Goal: Obtain resource: Download file/media

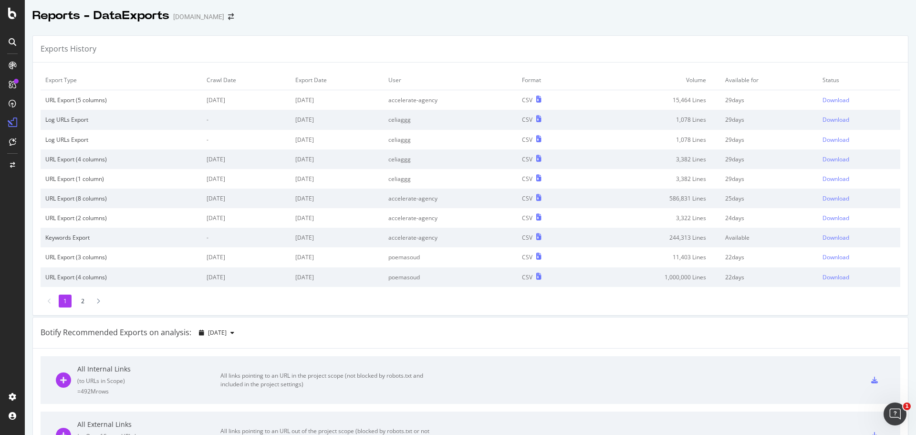
click at [10, 41] on icon at bounding box center [13, 42] width 8 height 8
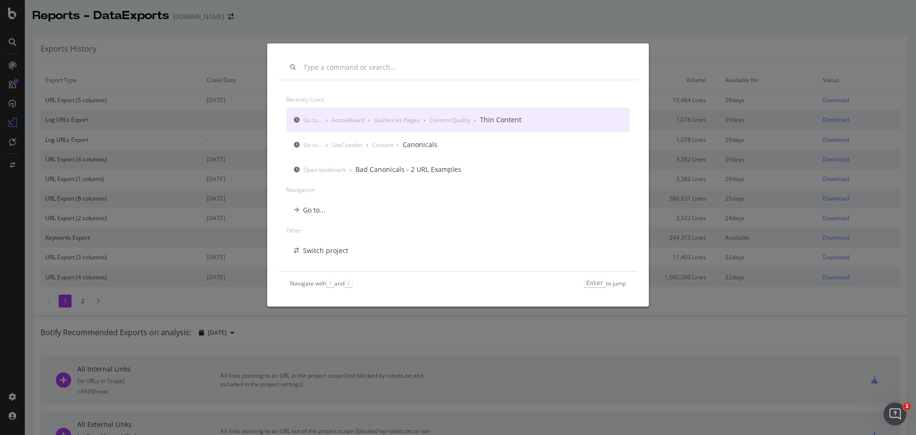
click at [278, 17] on div "Recently used Go to... › ActionBoard › Guidances Pages › Content Quality › Thin…" at bounding box center [458, 217] width 916 height 435
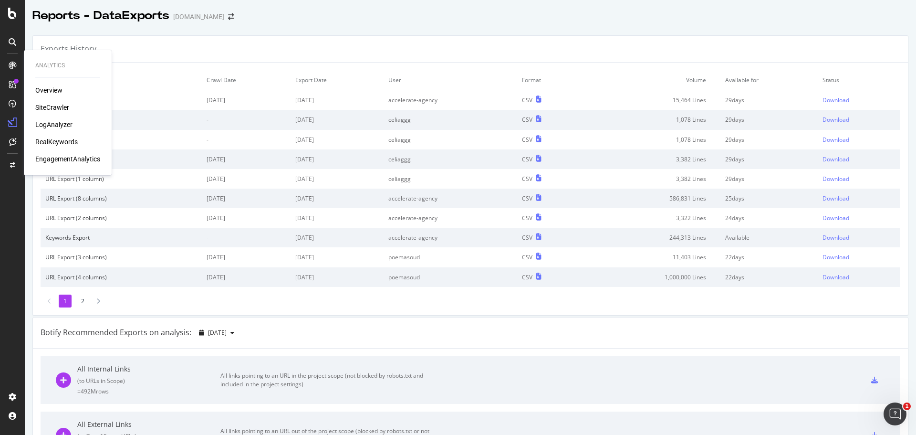
drag, startPoint x: 53, startPoint y: 103, endPoint x: 84, endPoint y: 109, distance: 31.7
click at [53, 103] on div "SiteCrawler" at bounding box center [52, 108] width 34 height 10
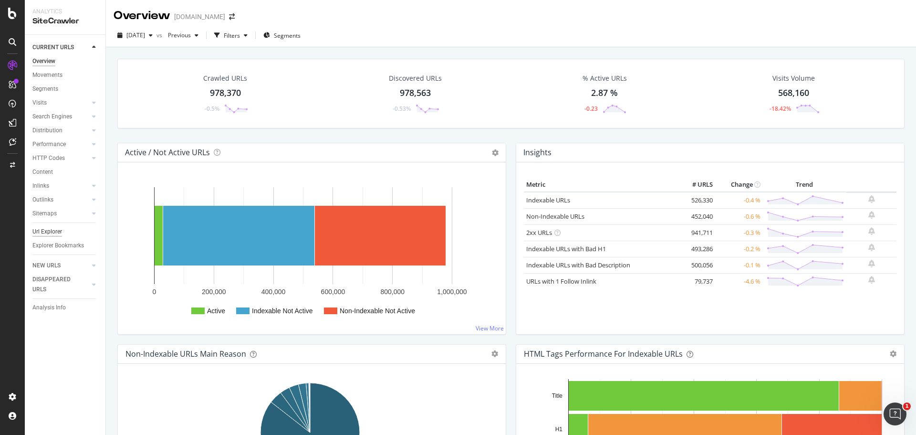
click at [57, 232] on div "Url Explorer" at bounding box center [47, 232] width 30 height 10
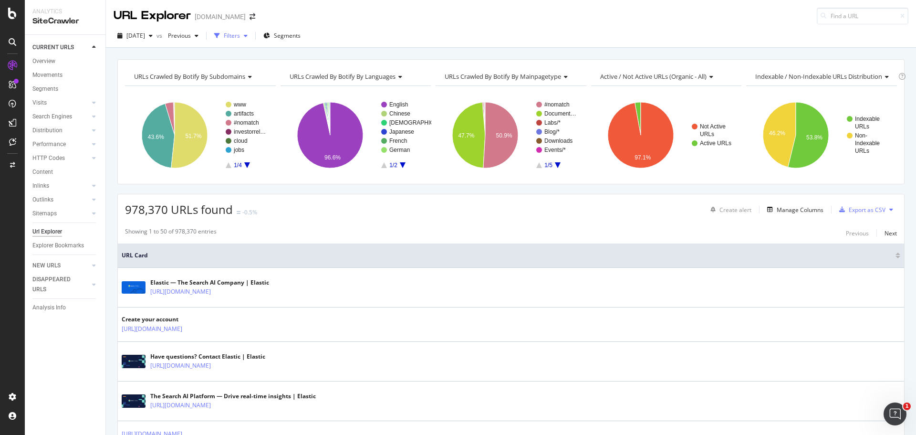
click at [240, 39] on div "Filters" at bounding box center [232, 35] width 16 height 8
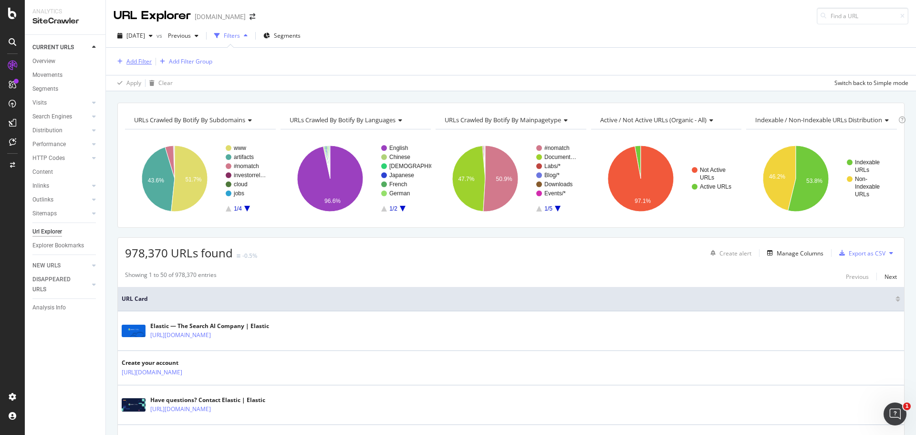
click at [141, 61] on div "Add Filter" at bounding box center [138, 61] width 25 height 8
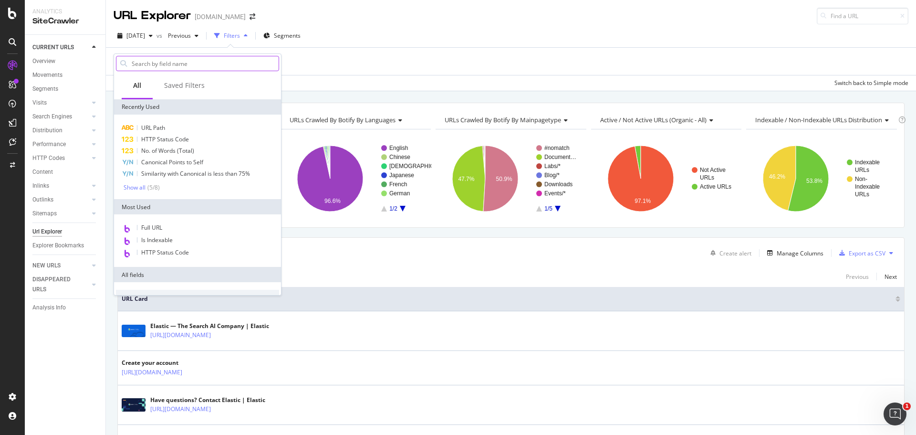
click at [170, 65] on input "text" at bounding box center [205, 63] width 148 height 14
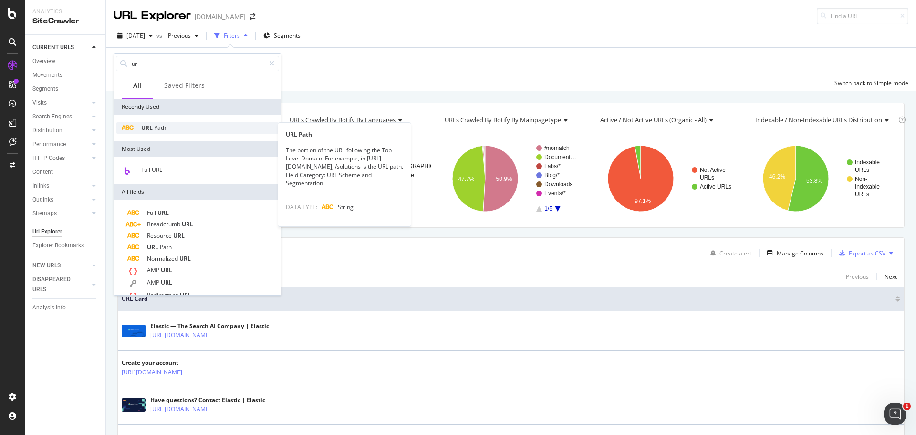
type input "url"
click at [157, 126] on span "Path" at bounding box center [160, 128] width 12 height 8
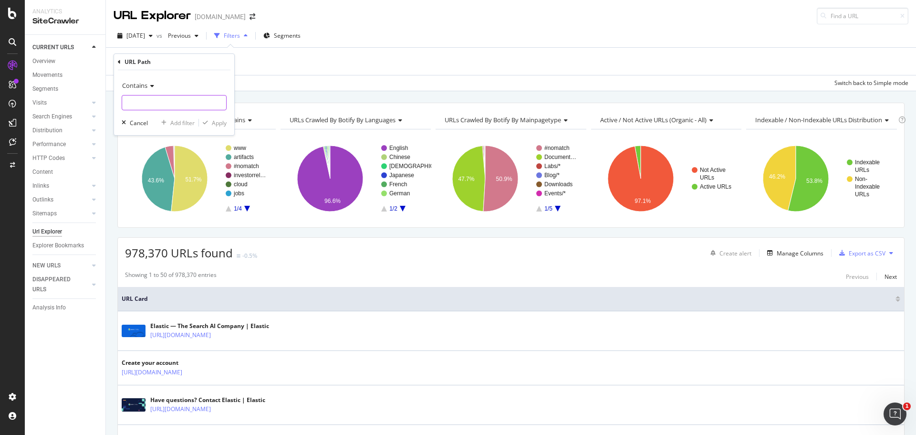
click at [155, 96] on input "text" at bounding box center [174, 102] width 104 height 15
type input "/docs/"
click at [217, 123] on div "Apply" at bounding box center [219, 123] width 15 height 8
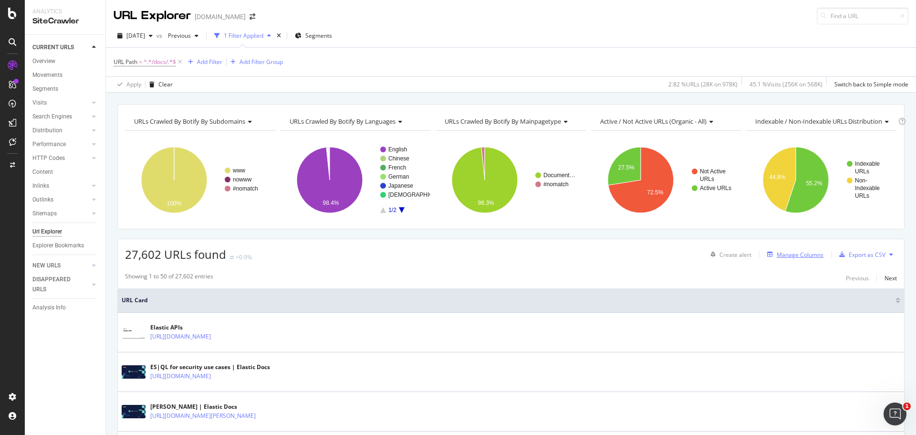
click at [808, 254] on div "Manage Columns" at bounding box center [800, 254] width 47 height 8
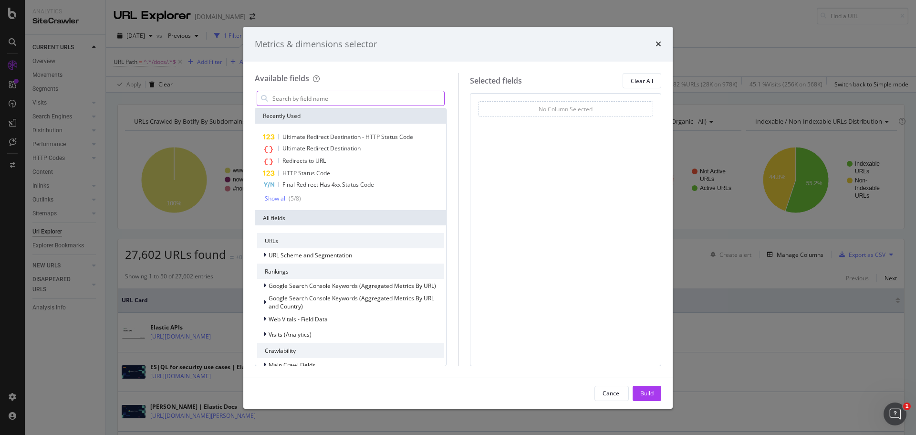
click at [354, 98] on input "modal" at bounding box center [357, 98] width 173 height 14
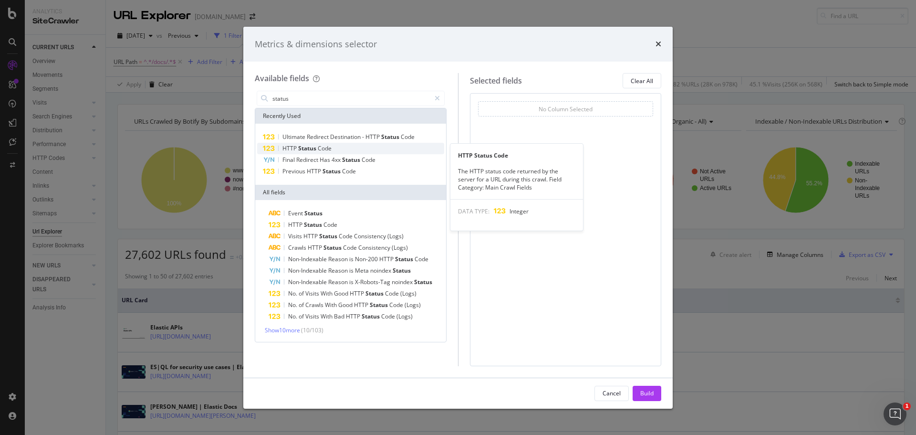
type input "status"
click at [314, 150] on span "Status" at bounding box center [308, 148] width 20 height 8
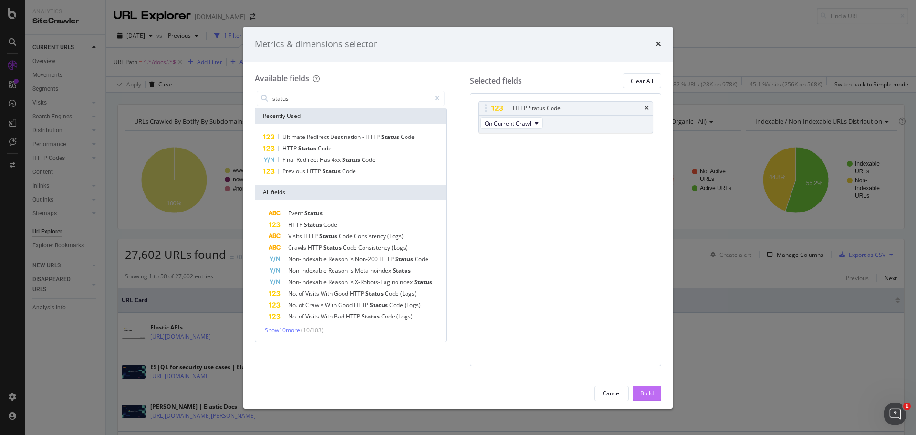
click at [654, 393] on button "Build" at bounding box center [646, 392] width 29 height 15
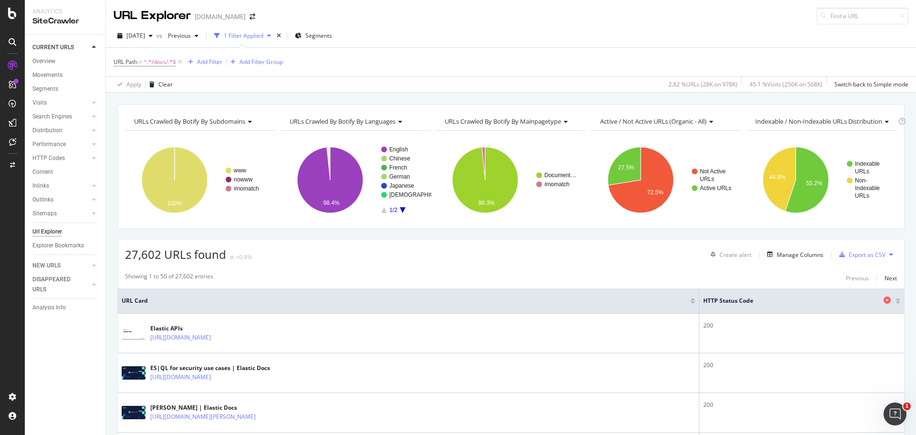
click at [756, 302] on span "HTTP Status Code" at bounding box center [792, 300] width 178 height 9
click at [895, 303] on div at bounding box center [897, 302] width 5 height 2
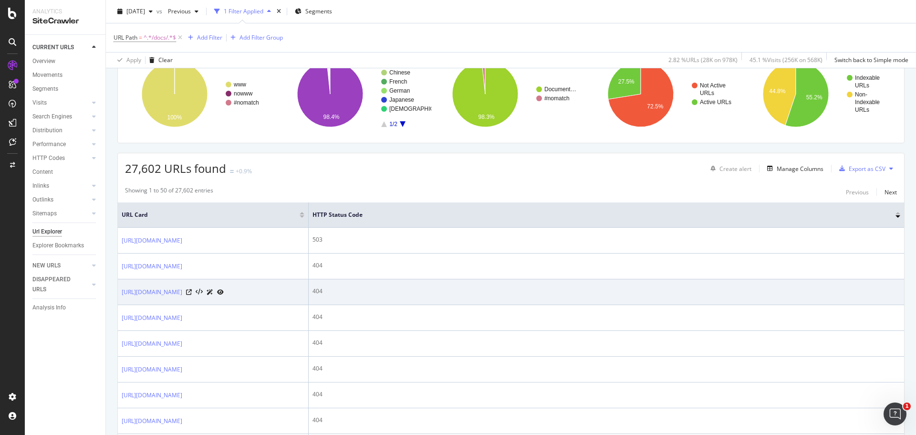
scroll to position [95, 0]
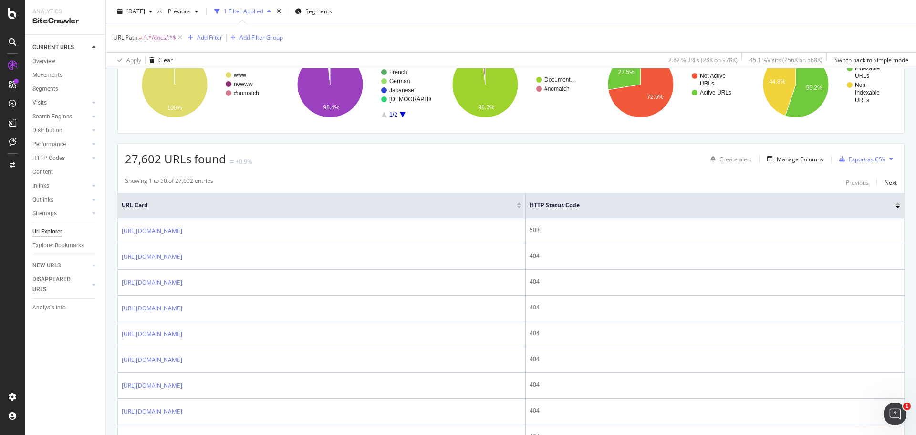
click at [669, 201] on tr "URL Card HTTP Status Code" at bounding box center [511, 205] width 786 height 25
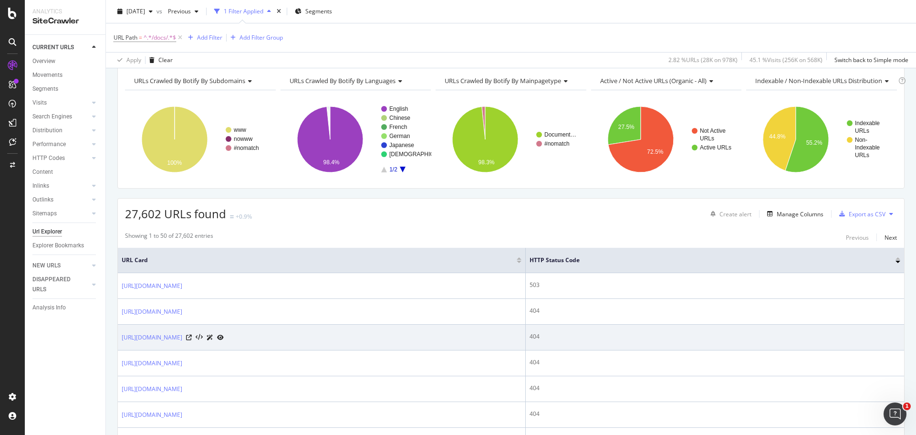
scroll to position [0, 0]
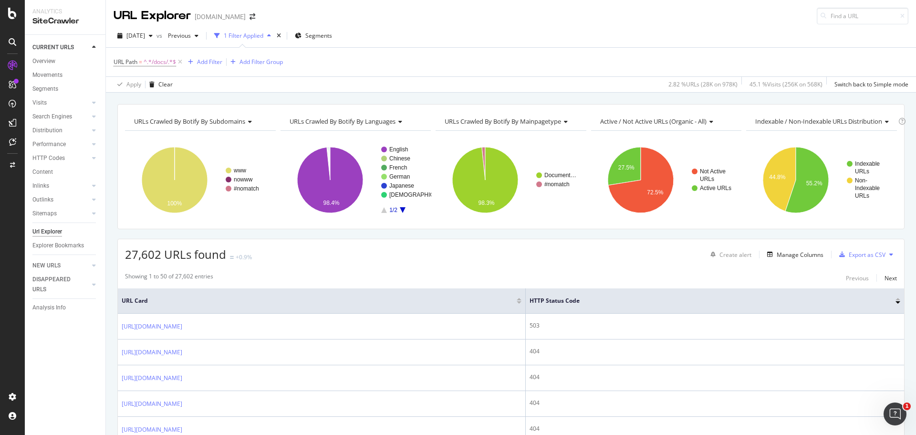
click at [787, 252] on div "Manage Columns" at bounding box center [800, 254] width 47 height 8
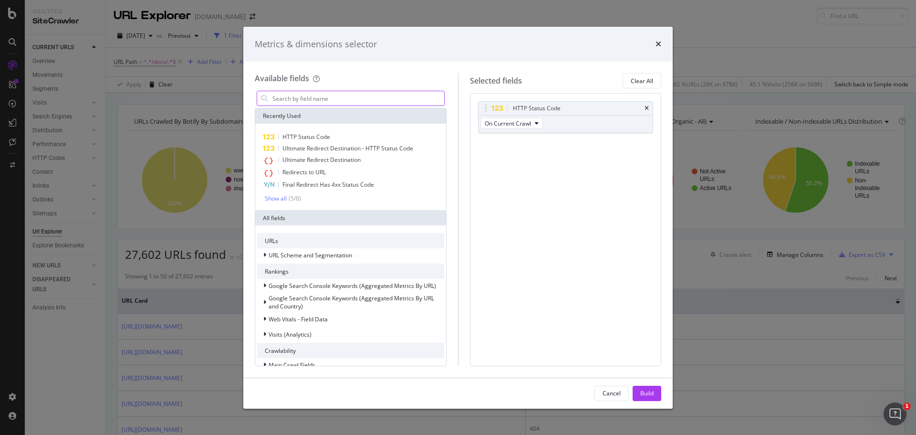
click at [340, 101] on input "modal" at bounding box center [357, 98] width 173 height 14
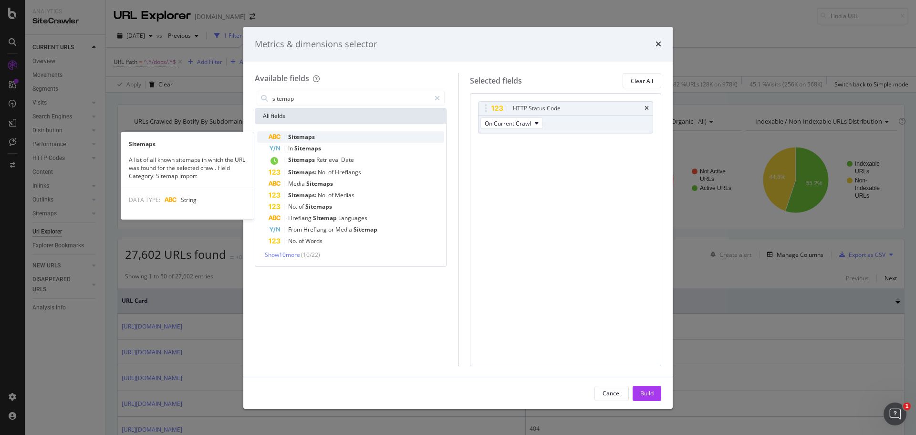
type input "sitemap"
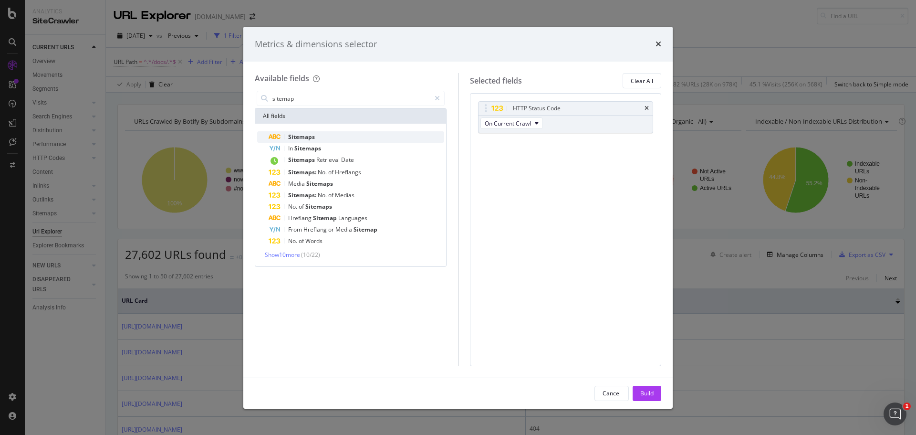
click at [323, 141] on div "Sitemaps" at bounding box center [357, 136] width 176 height 11
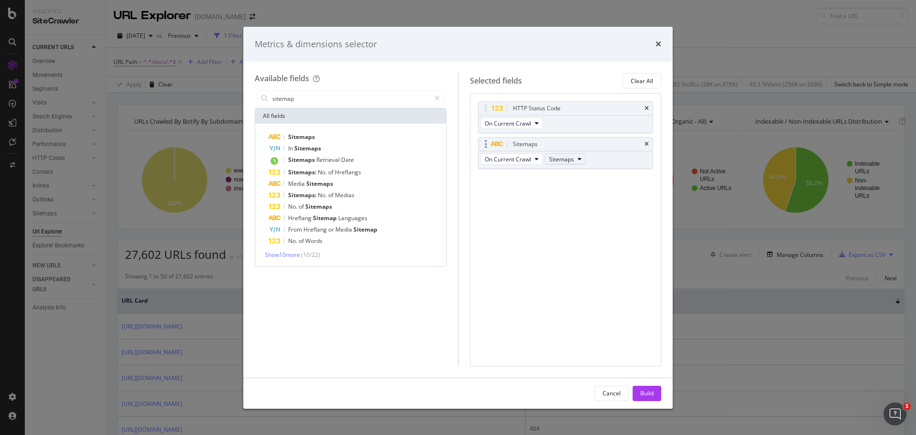
click at [562, 158] on span "Sitemaps" at bounding box center [561, 159] width 25 height 8
click at [616, 186] on div "HTTP Status Code On Current Crawl Sitemaps On Current Crawl Sitemaps You can us…" at bounding box center [566, 145] width 176 height 88
click at [639, 393] on button "Build" at bounding box center [646, 392] width 29 height 15
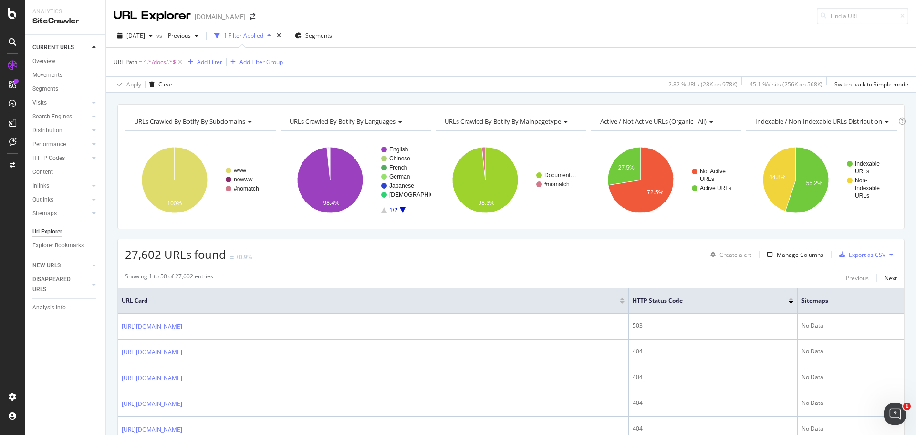
click at [788, 300] on div at bounding box center [790, 299] width 5 height 2
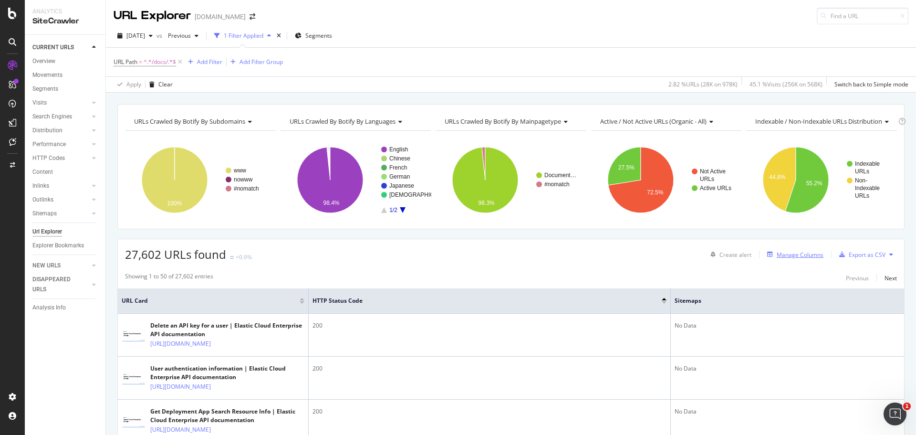
click at [774, 259] on div "Manage Columns" at bounding box center [793, 254] width 60 height 10
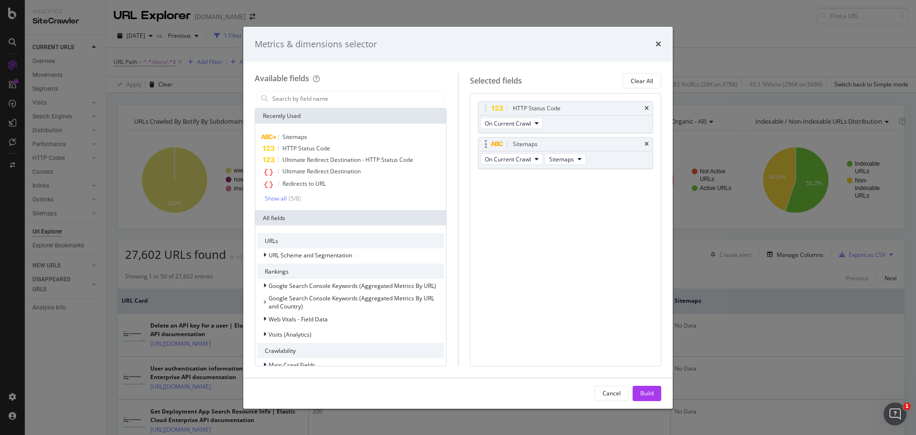
click at [643, 144] on div "Sitemaps" at bounding box center [565, 143] width 175 height 13
click at [639, 151] on div "modal" at bounding box center [565, 151] width 175 height 0
click at [646, 145] on icon "times" at bounding box center [646, 144] width 4 height 6
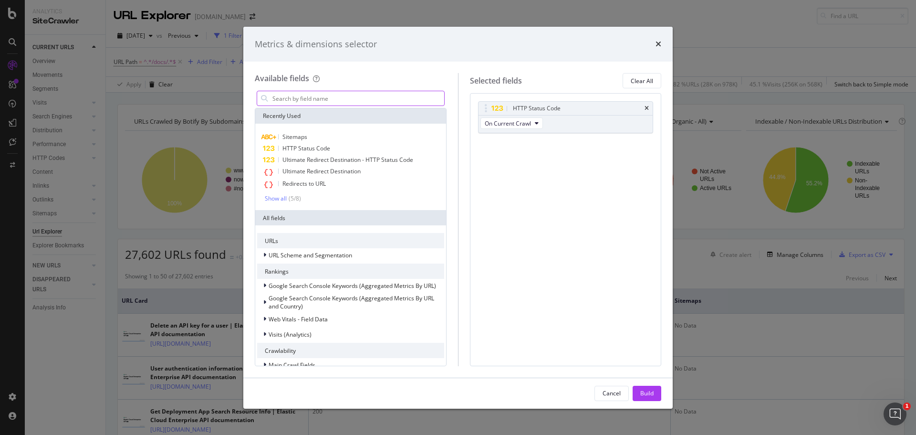
click at [333, 98] on input "modal" at bounding box center [357, 98] width 173 height 14
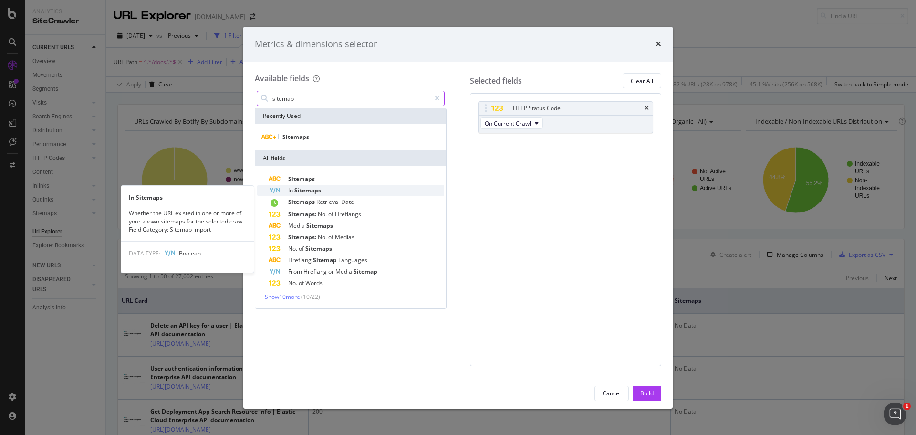
type input "sitemap"
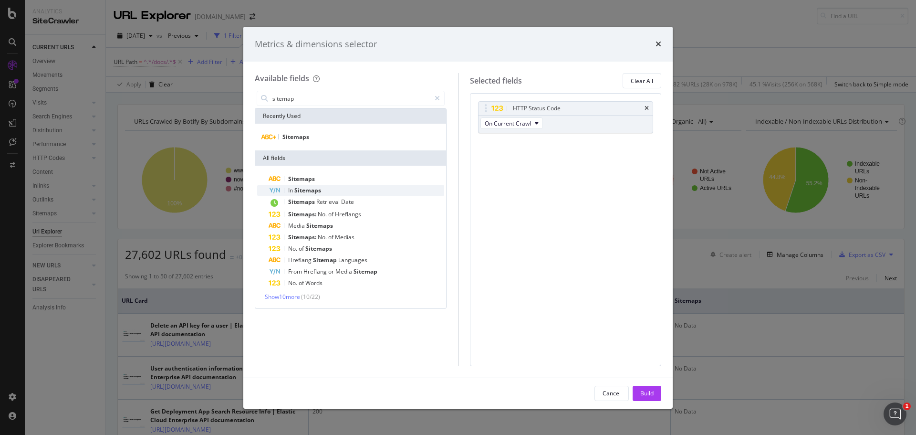
click at [327, 188] on div "In Sitemaps" at bounding box center [357, 190] width 176 height 11
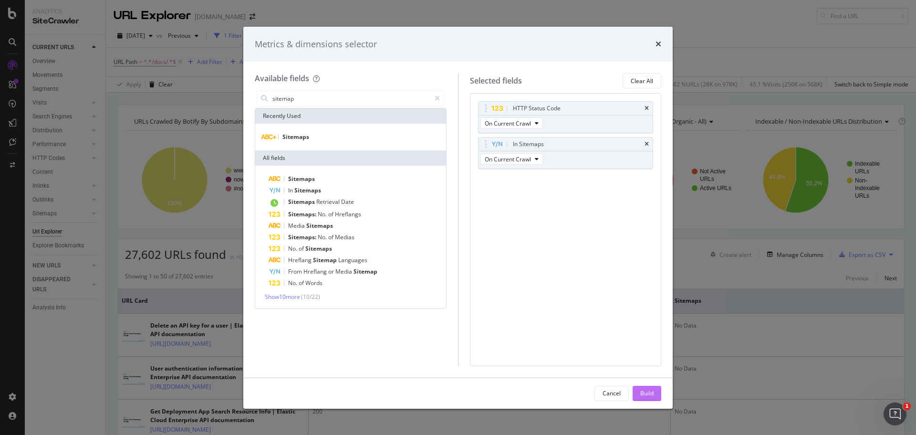
click at [646, 390] on div "Build" at bounding box center [646, 393] width 13 height 8
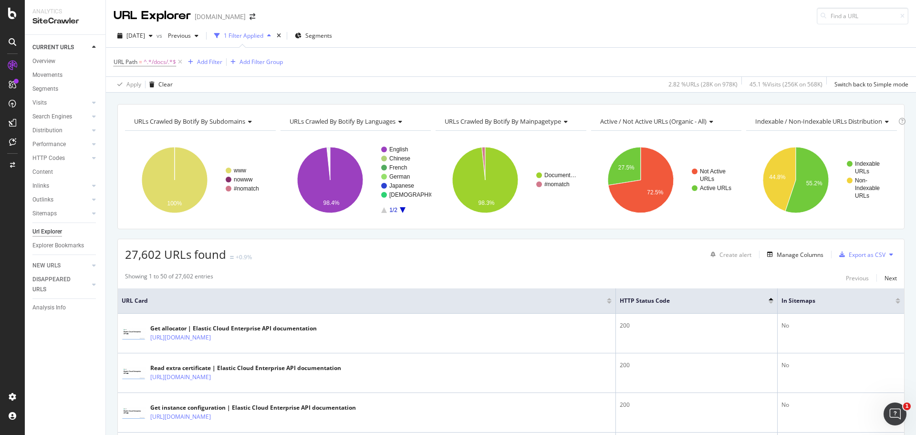
click at [895, 298] on div at bounding box center [897, 299] width 5 height 2
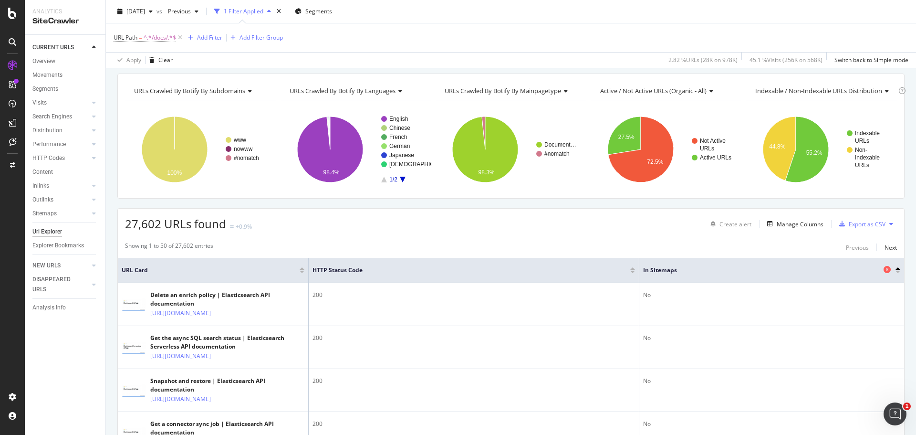
scroll to position [48, 0]
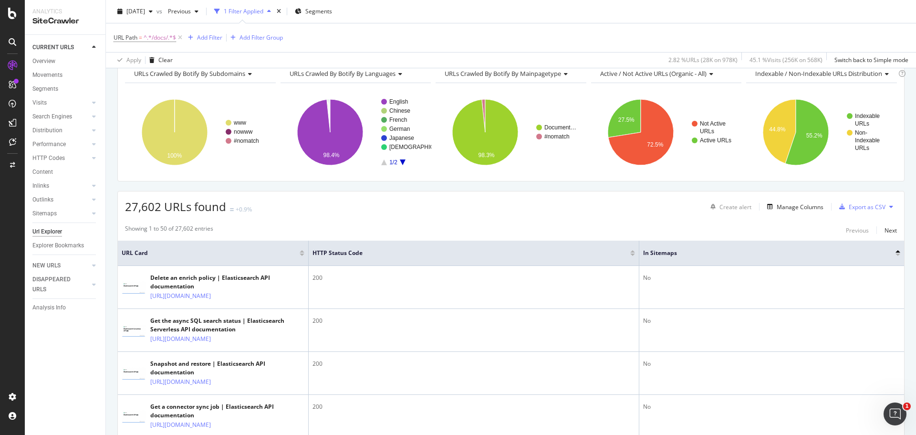
click at [895, 255] on div at bounding box center [897, 254] width 5 height 2
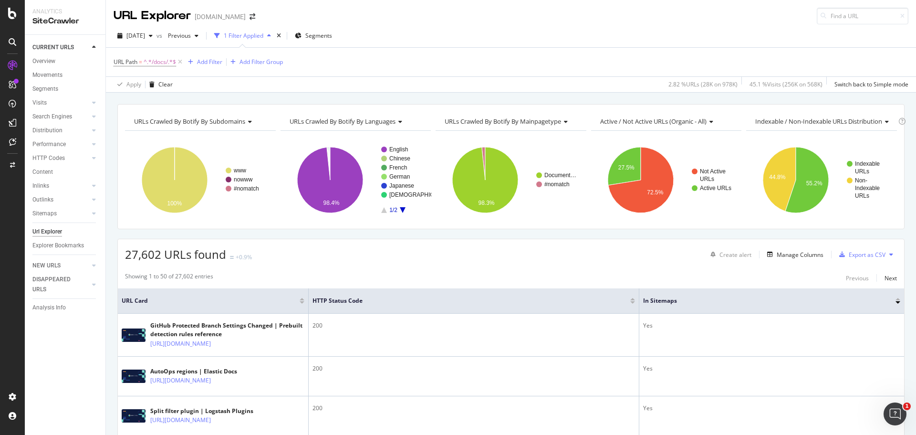
click at [632, 303] on div at bounding box center [632, 302] width 5 height 2
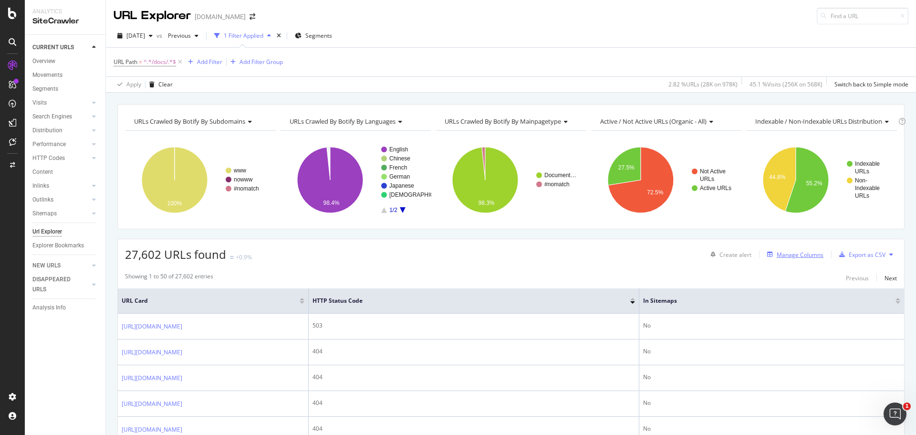
click at [786, 256] on div "Manage Columns" at bounding box center [800, 254] width 47 height 8
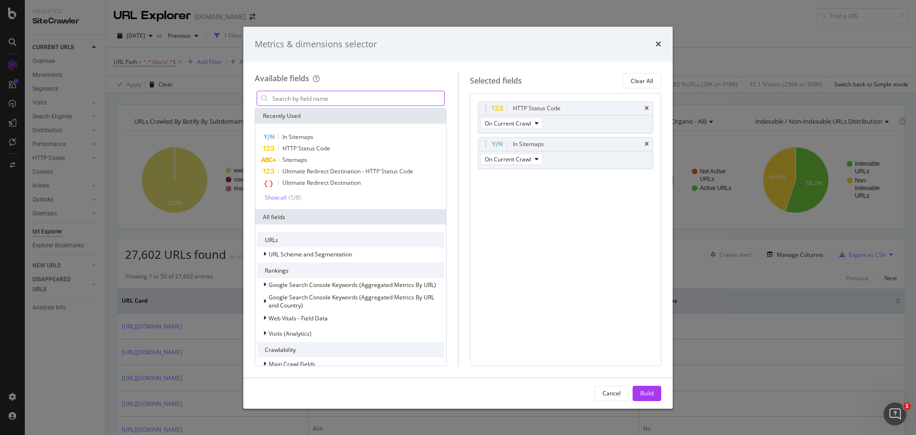
click at [347, 103] on input "modal" at bounding box center [357, 98] width 173 height 14
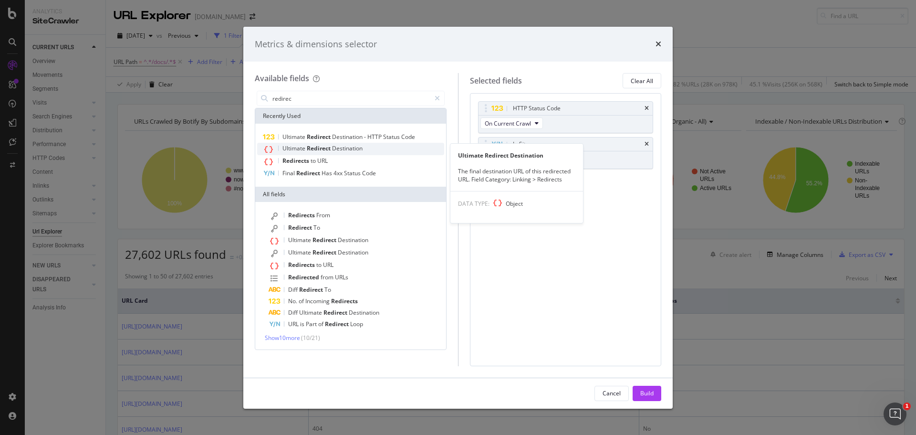
type input "redirec"
click at [346, 147] on span "Destination" at bounding box center [347, 148] width 31 height 8
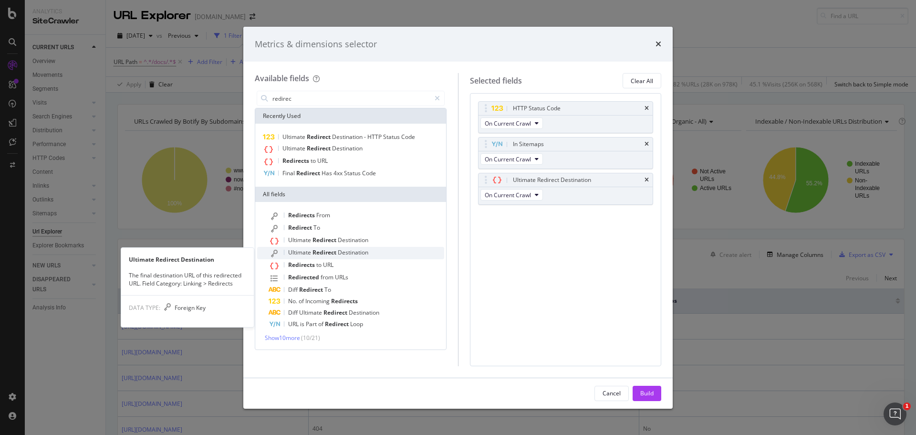
click at [346, 250] on span "Destination" at bounding box center [353, 252] width 31 height 8
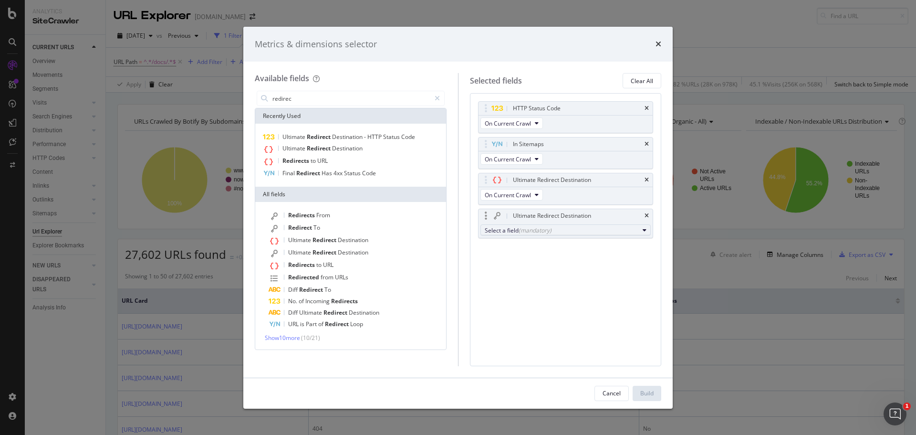
click at [532, 231] on div "(mandatory)" at bounding box center [534, 230] width 33 height 8
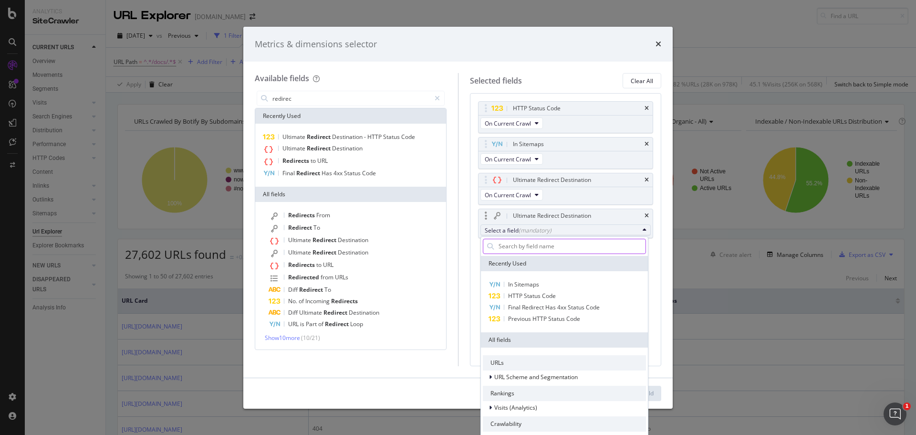
click at [536, 245] on input "modal" at bounding box center [571, 246] width 148 height 14
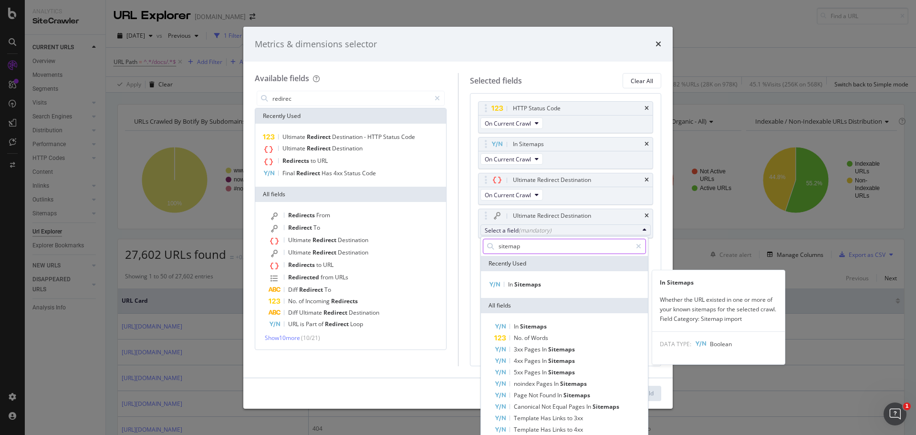
type input "sitemap"
click at [526, 285] on span "Sitemaps" at bounding box center [527, 284] width 27 height 8
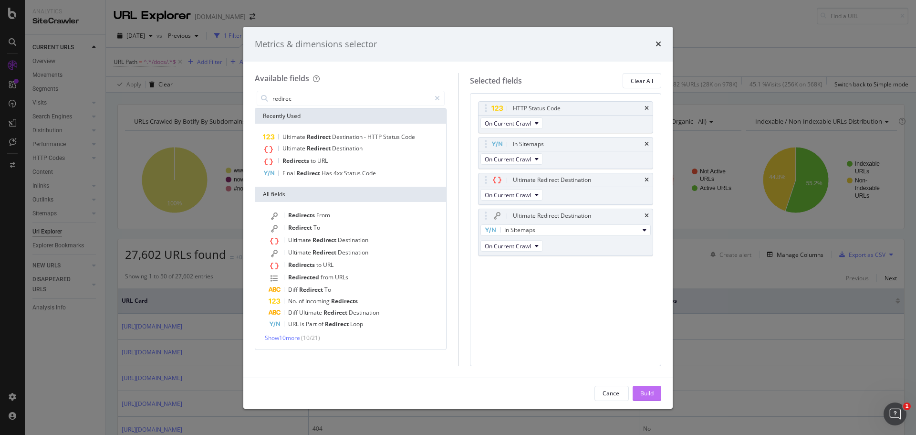
click at [656, 391] on button "Build" at bounding box center [646, 392] width 29 height 15
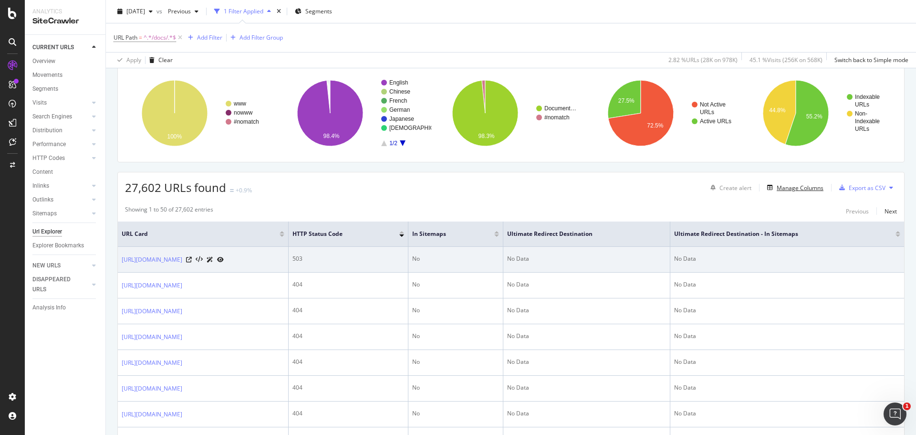
scroll to position [143, 0]
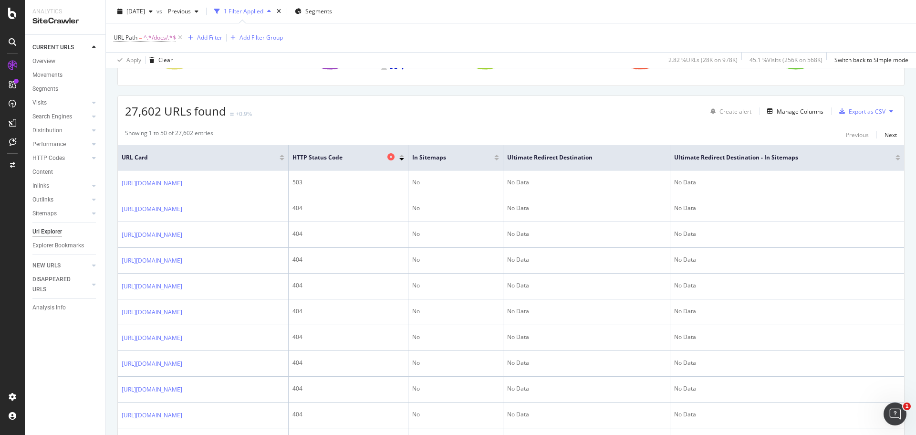
click at [385, 156] on span "HTTP Status Code" at bounding box center [338, 157] width 93 height 9
click at [385, 160] on span "HTTP Status Code" at bounding box center [338, 157] width 93 height 9
click at [884, 138] on div "Next" at bounding box center [890, 135] width 12 height 8
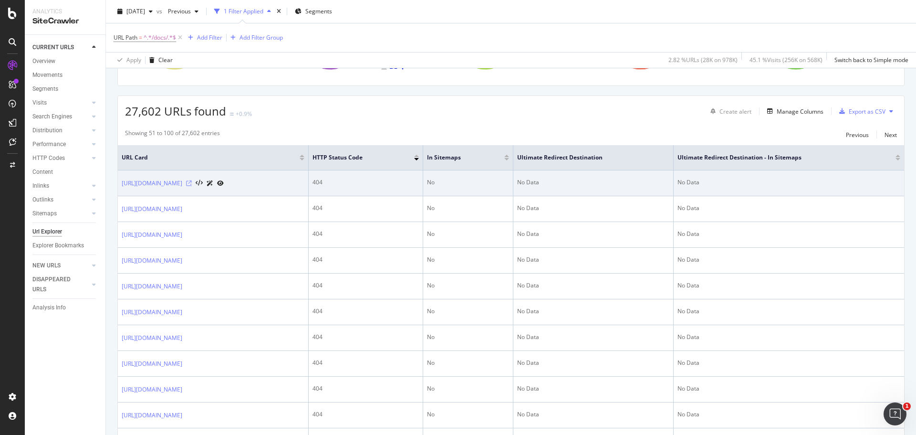
click at [192, 186] on icon at bounding box center [189, 183] width 6 height 6
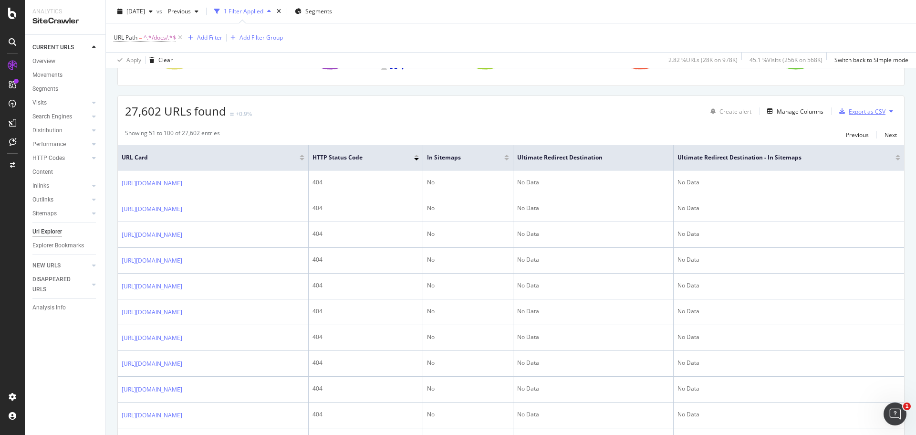
click at [857, 114] on div "Export as CSV" at bounding box center [867, 111] width 37 height 8
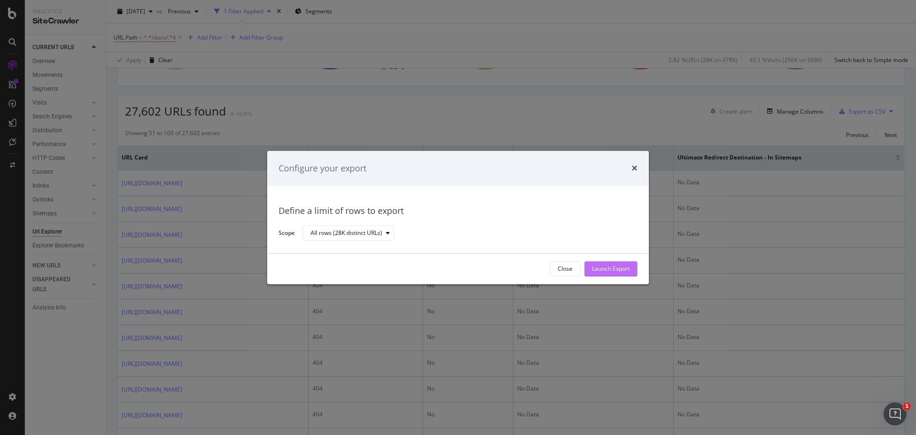
click at [617, 265] on div "Launch Export" at bounding box center [611, 269] width 38 height 8
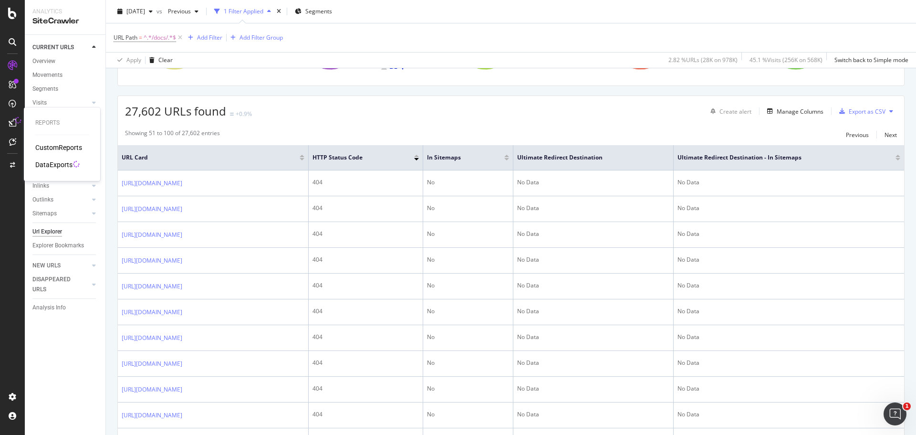
click at [48, 162] on div "DataExports" at bounding box center [53, 165] width 37 height 10
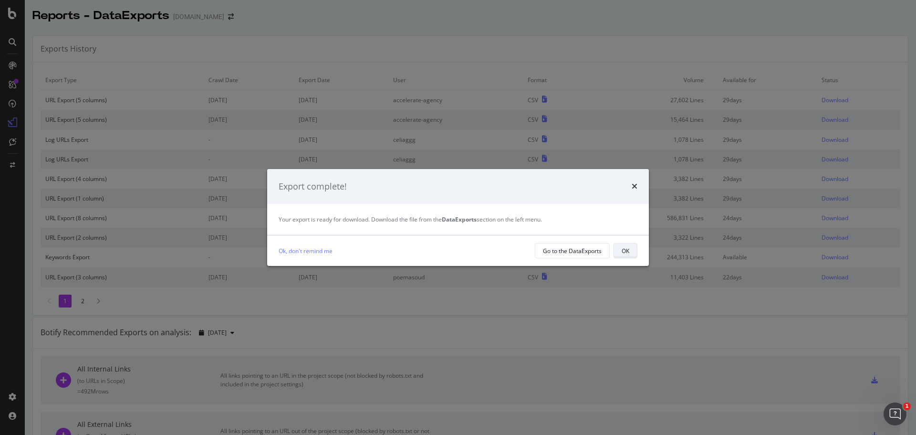
click at [634, 247] on button "OK" at bounding box center [625, 250] width 24 height 15
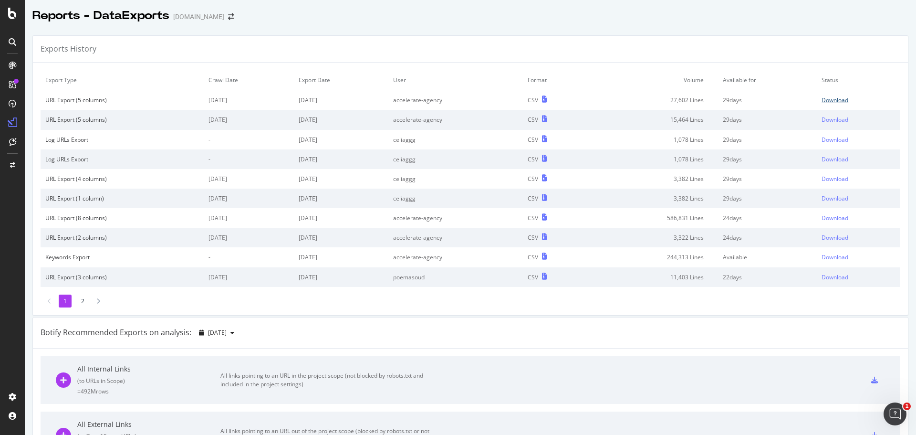
click at [829, 97] on div "Download" at bounding box center [834, 100] width 27 height 8
